Goal: Information Seeking & Learning: Learn about a topic

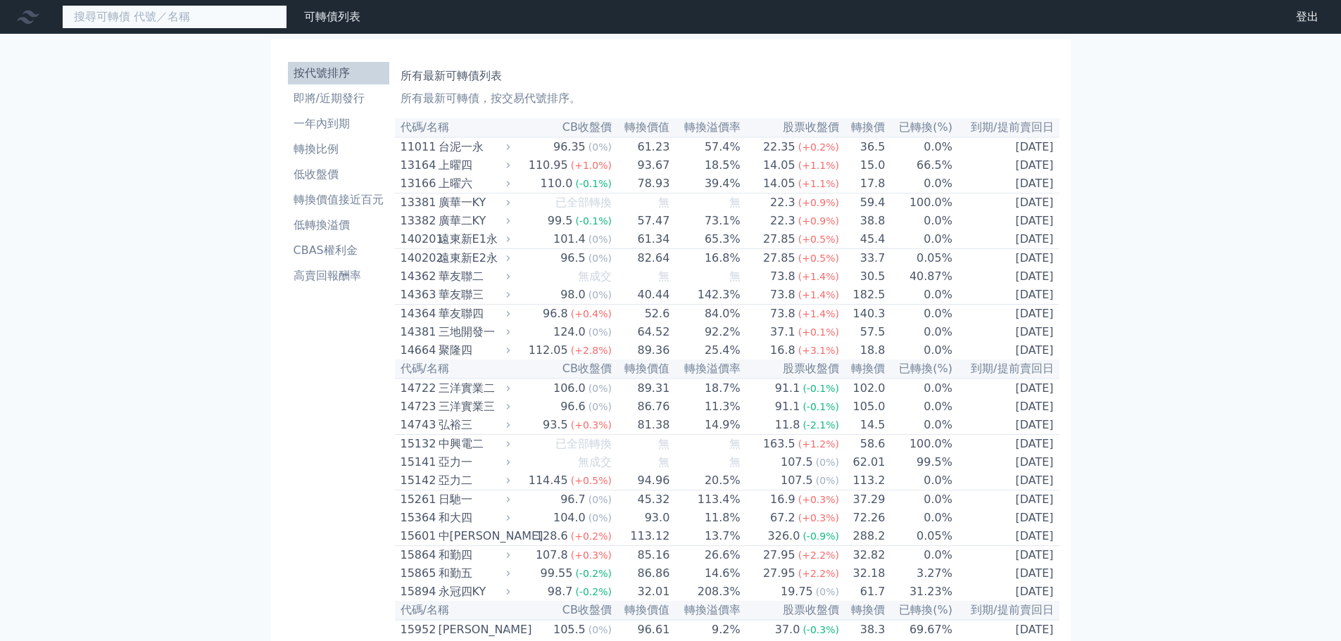
drag, startPoint x: 205, startPoint y: 23, endPoint x: 206, endPoint y: 30, distance: 7.2
click at [205, 29] on nav "可轉債列表 財務數據 可轉債列表 財務數據 登出 登出" at bounding box center [670, 17] width 1341 height 34
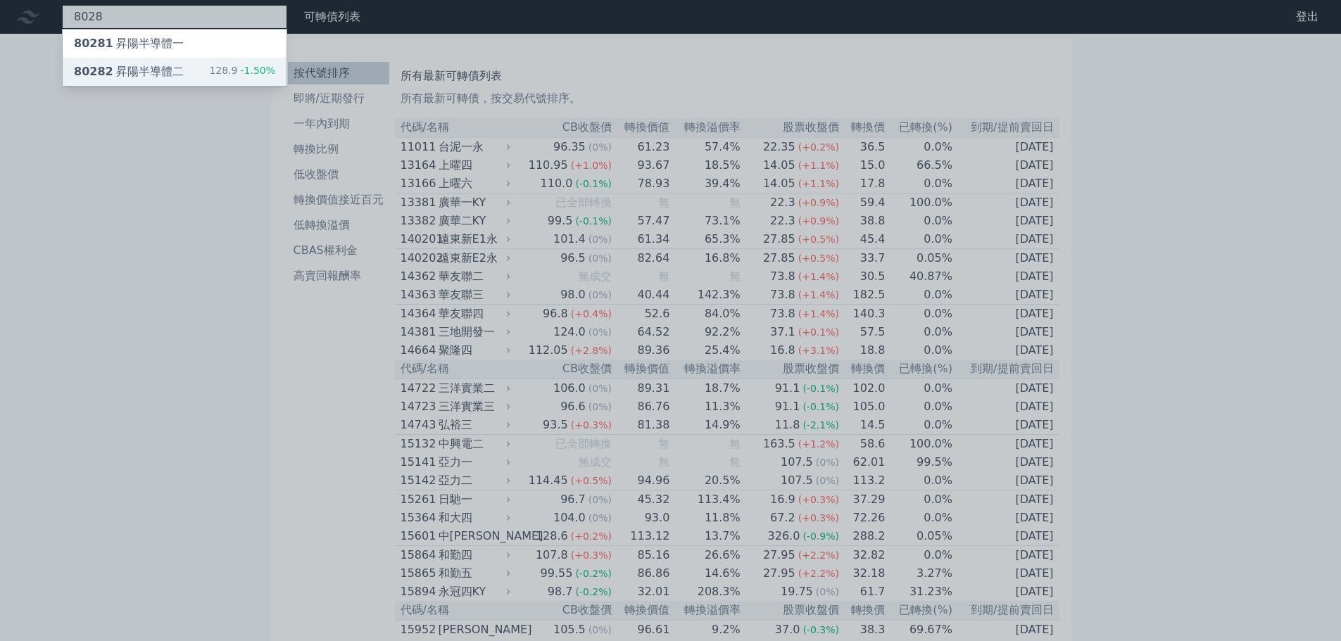
type input "8028"
click at [189, 74] on div "80282 昇陽半導體二 128.9 -1.50%" at bounding box center [175, 72] width 224 height 28
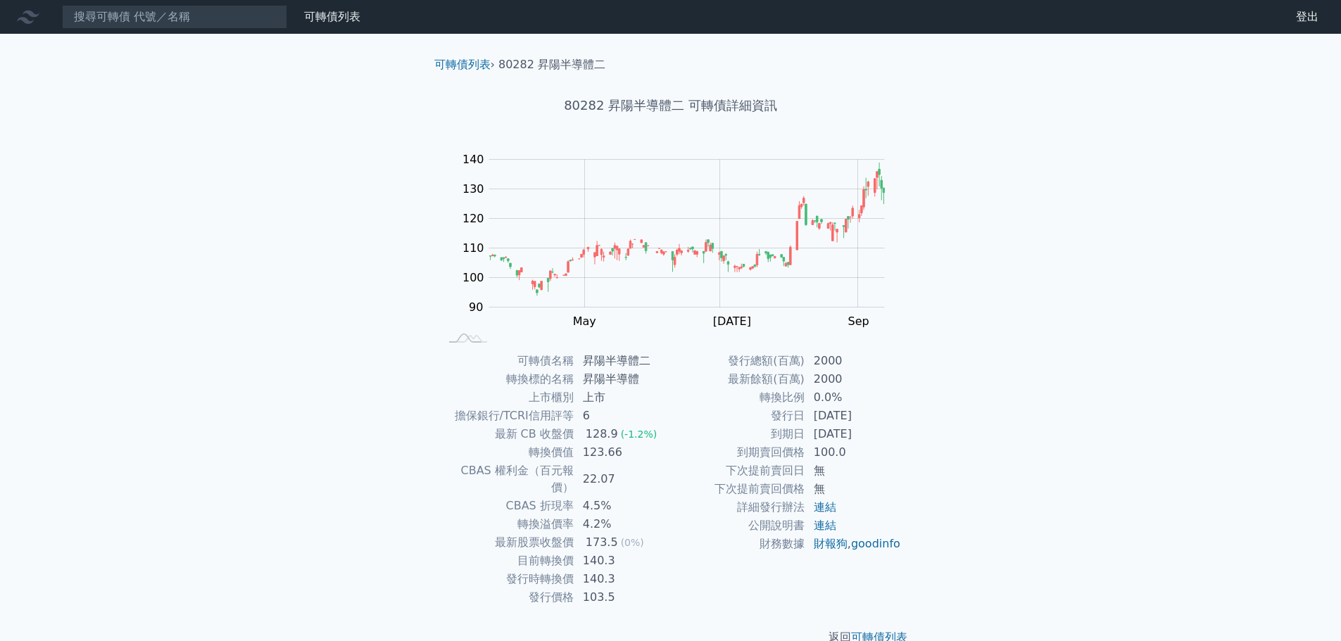
click at [141, 31] on nav "可轉債列表 財務數據 可轉債列表 財務數據 登出 登出" at bounding box center [670, 17] width 1341 height 34
click at [146, 21] on input at bounding box center [174, 17] width 225 height 24
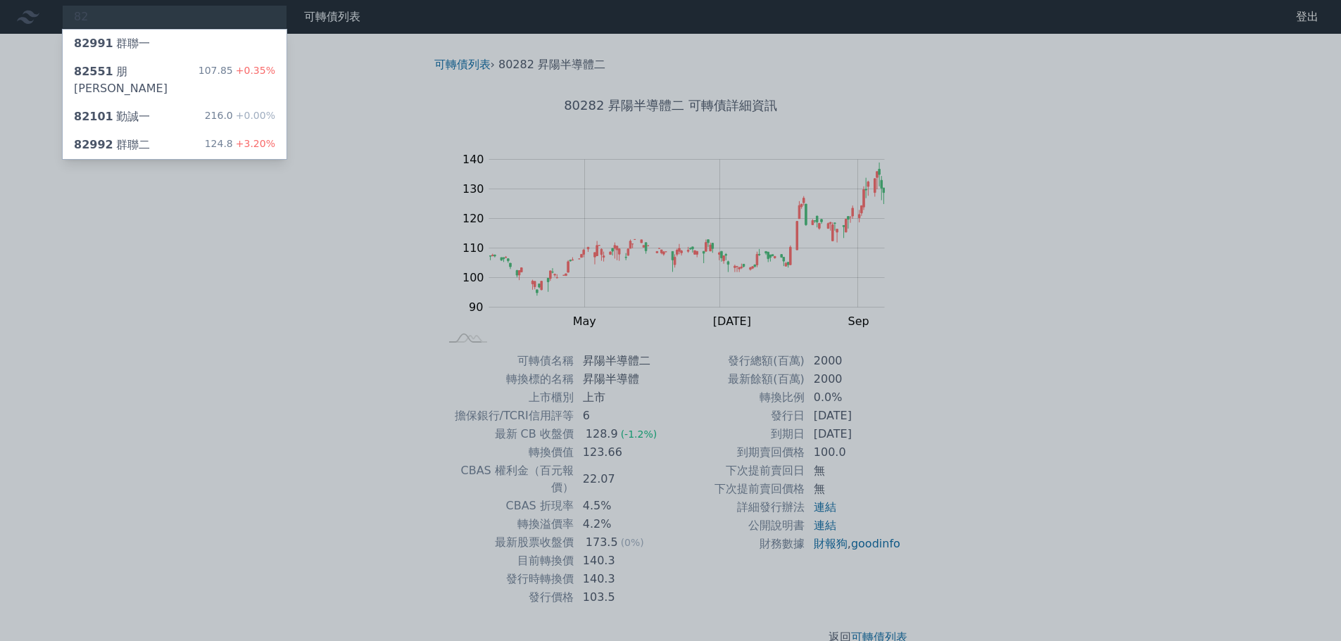
click at [149, 20] on div at bounding box center [670, 320] width 1341 height 641
click at [149, 20] on div "82 82991 群聯一 82551 朋程一 107.85 +0.35% 82101 勤誠一 216.0 +0.00% 82992 群聯二 124.8 +3.…" at bounding box center [174, 17] width 225 height 24
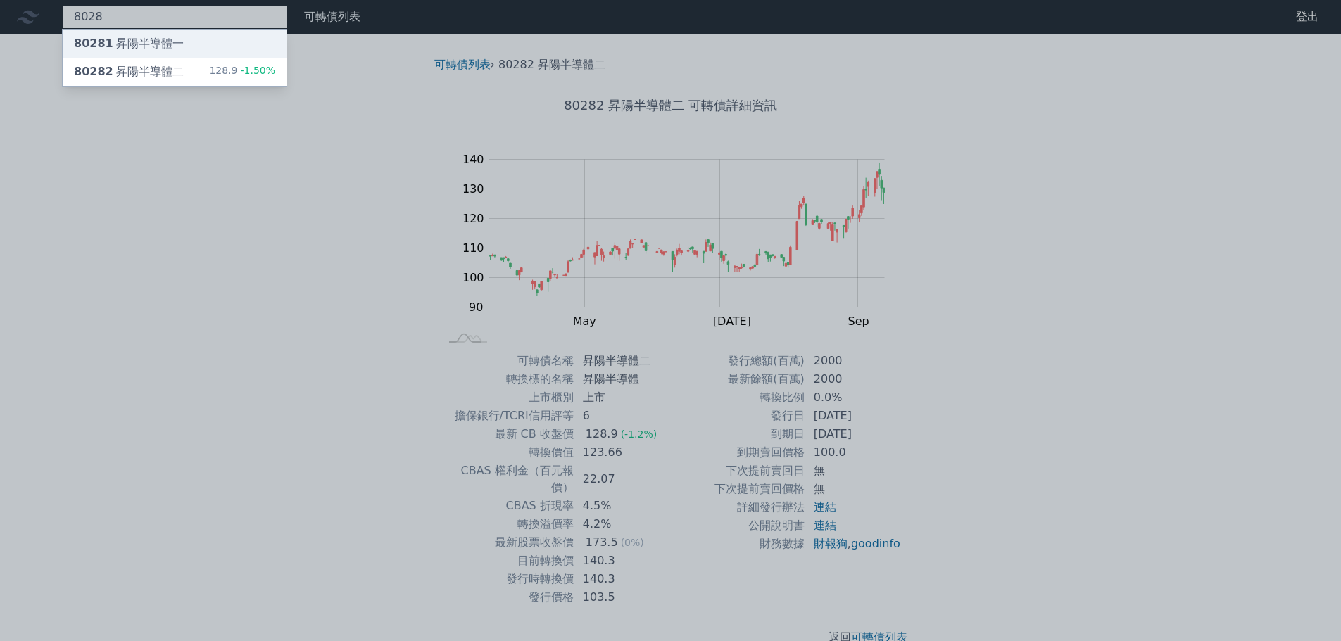
type input "8028"
click at [146, 35] on div "80281 昇陽半導體一" at bounding box center [129, 43] width 110 height 17
